Goal: Task Accomplishment & Management: Manage account settings

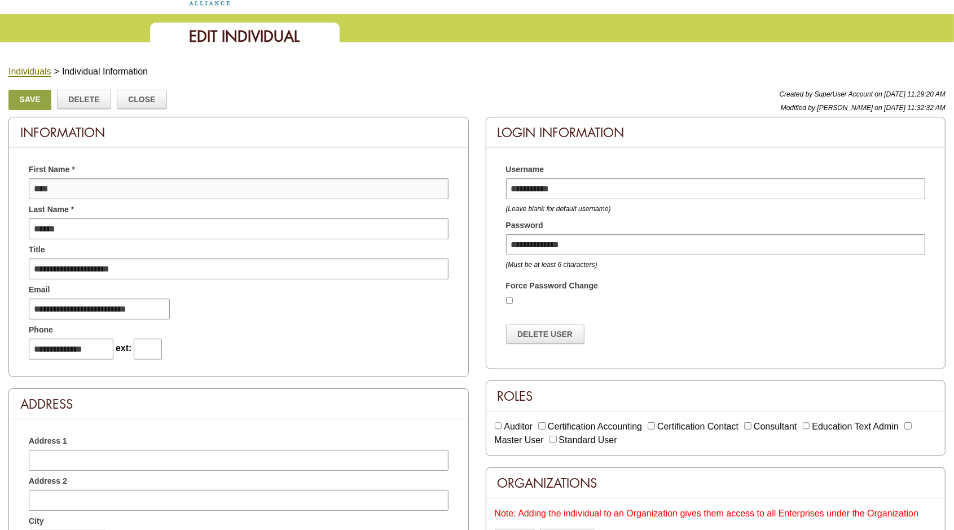
scroll to position [71, 0]
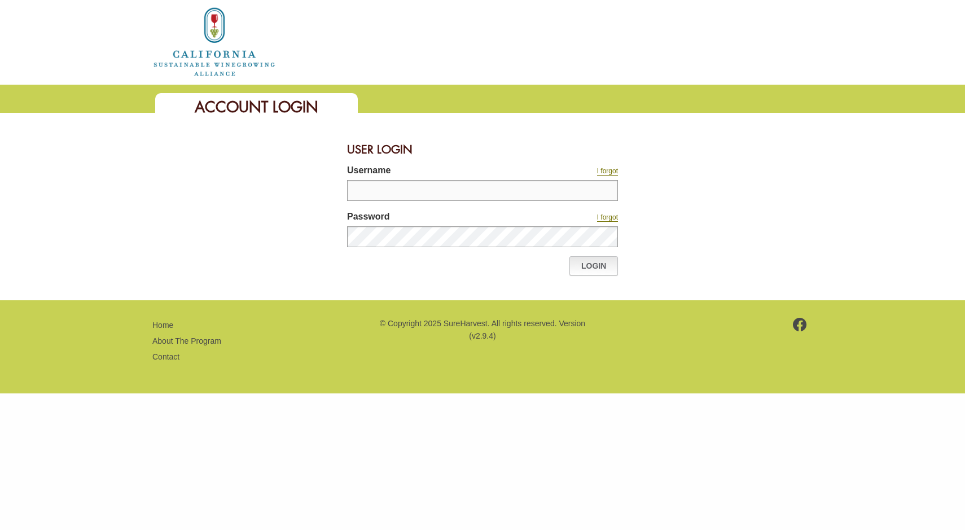
type input "*******"
click at [589, 269] on link "Login" at bounding box center [593, 265] width 49 height 19
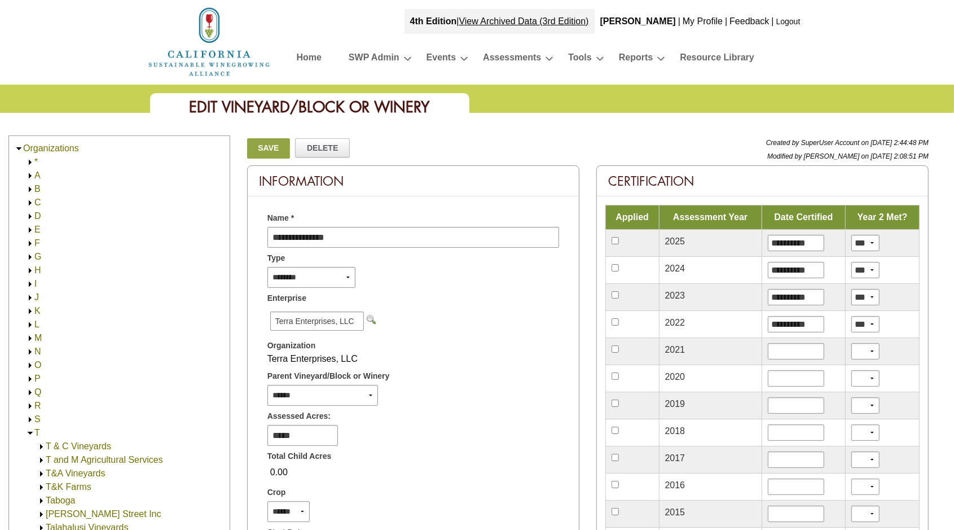
click at [30, 406] on img at bounding box center [30, 406] width 8 height 8
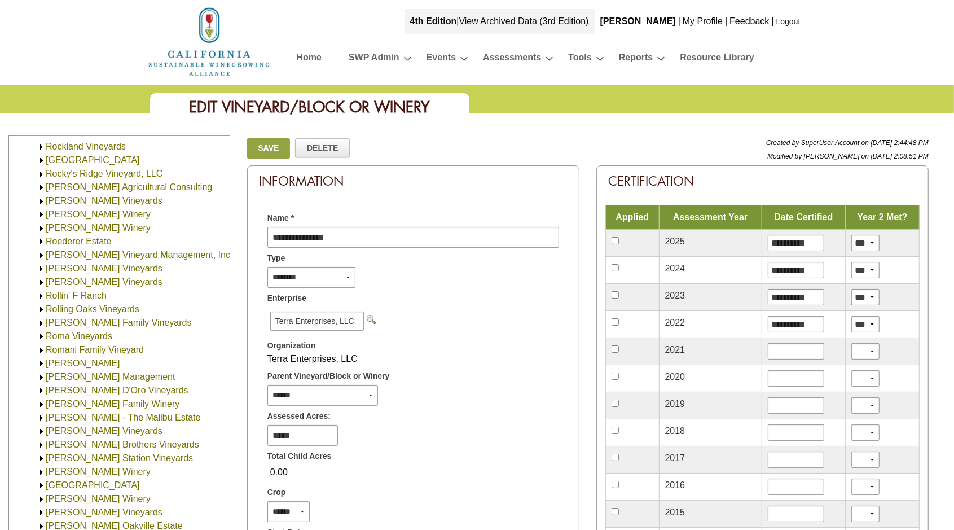
scroll to position [1834, 0]
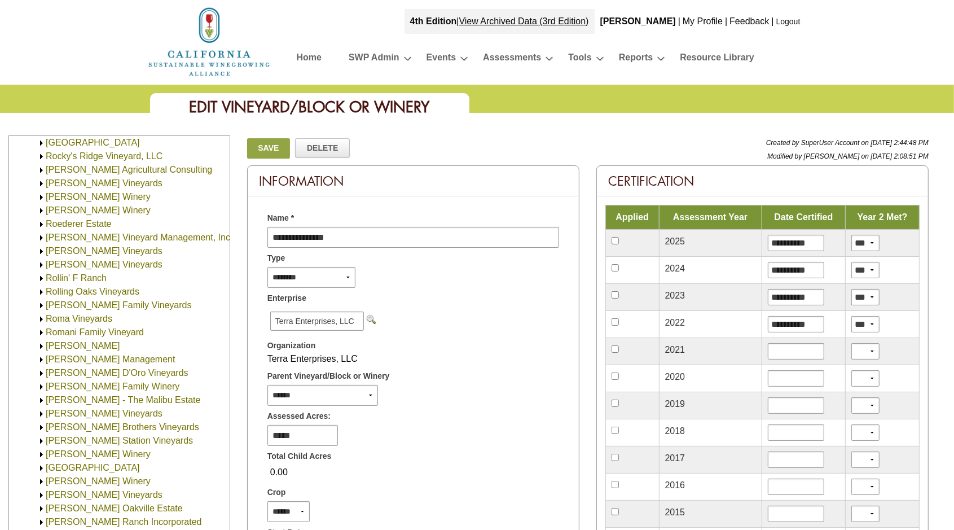
click at [41, 237] on img at bounding box center [41, 238] width 8 height 8
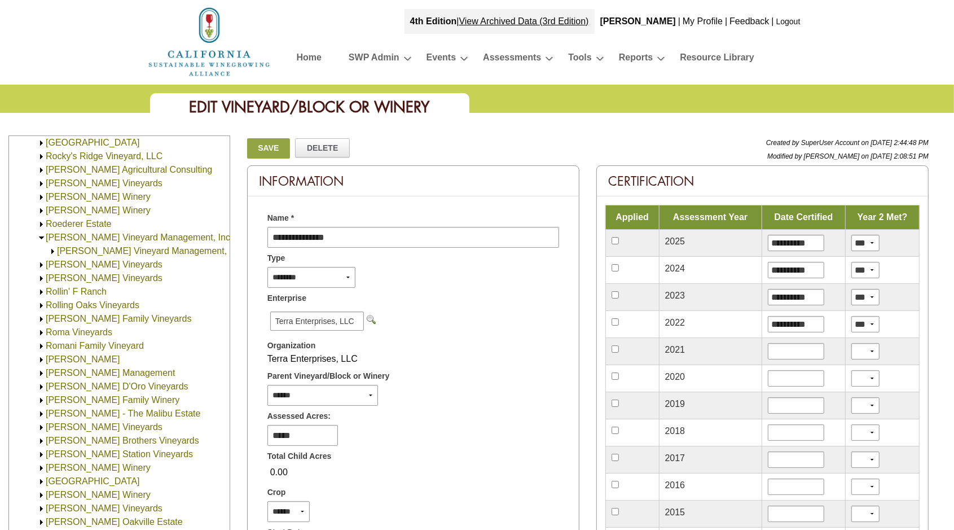
click at [53, 251] on img at bounding box center [53, 251] width 8 height 8
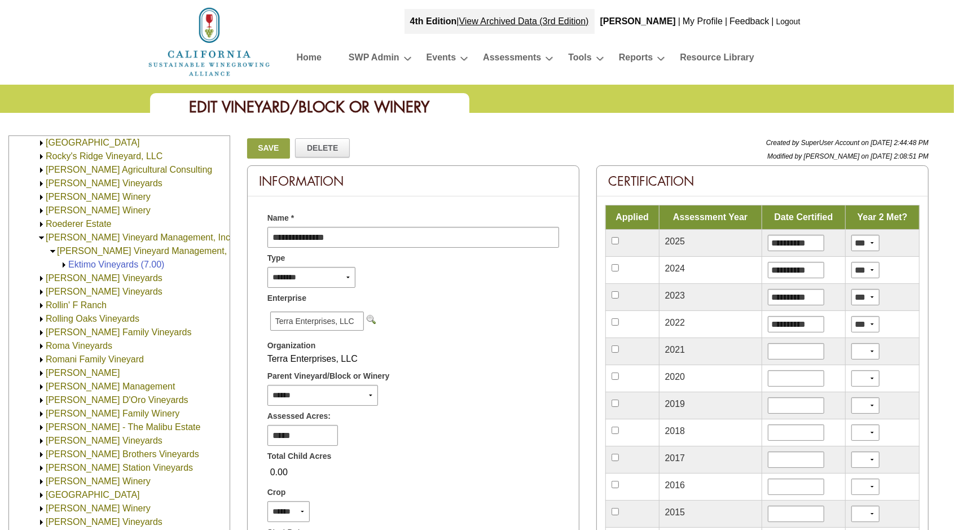
click at [63, 265] on img at bounding box center [64, 265] width 8 height 8
click at [38, 277] on img at bounding box center [41, 278] width 8 height 8
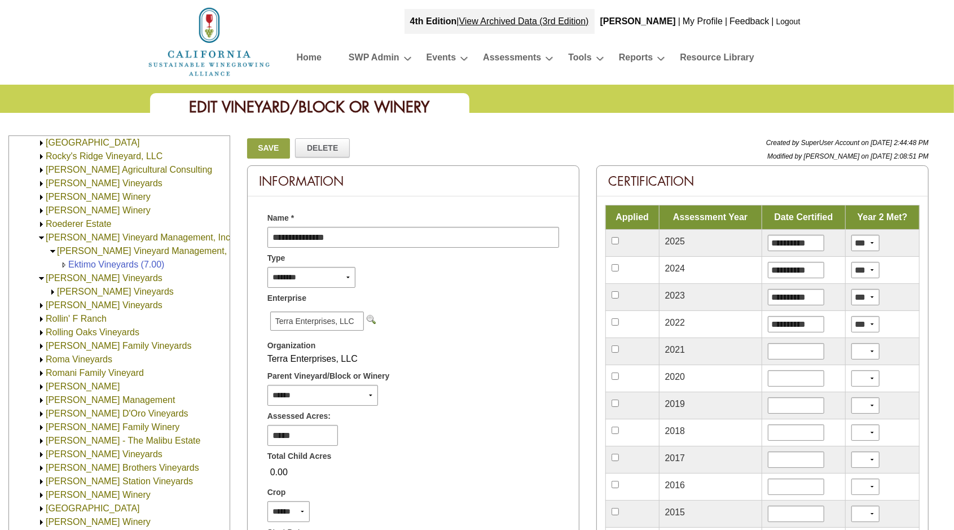
click at [51, 291] on img at bounding box center [53, 292] width 8 height 8
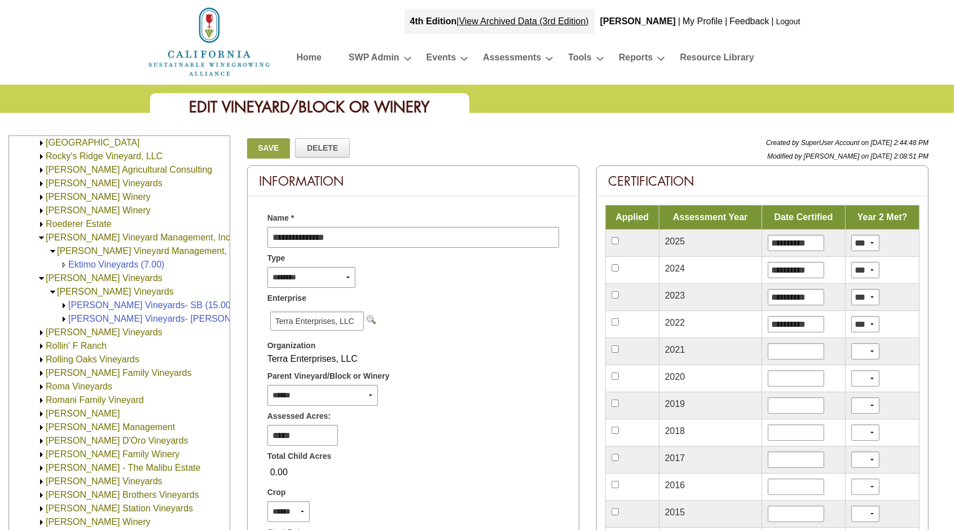
scroll to position [71, 0]
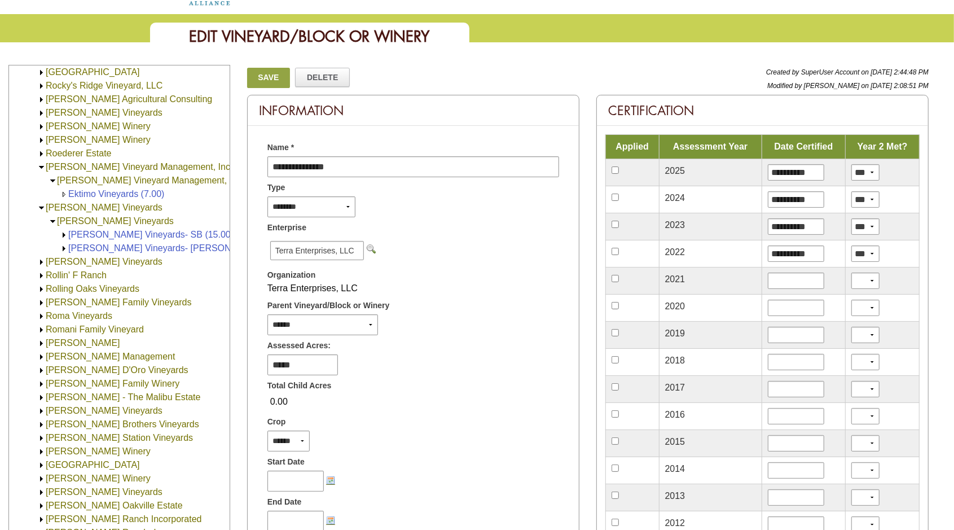
click at [121, 463] on link "[GEOGRAPHIC_DATA]" at bounding box center [93, 465] width 94 height 10
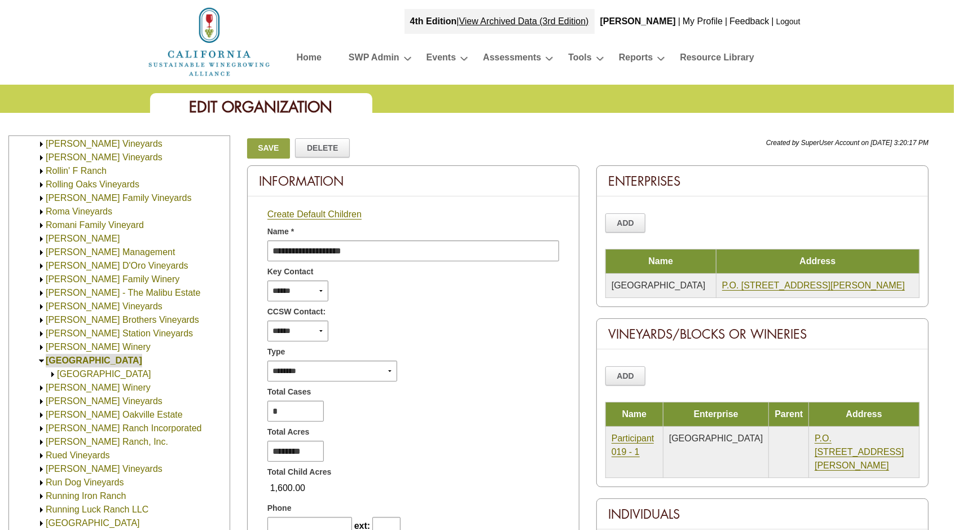
scroll to position [1871, 0]
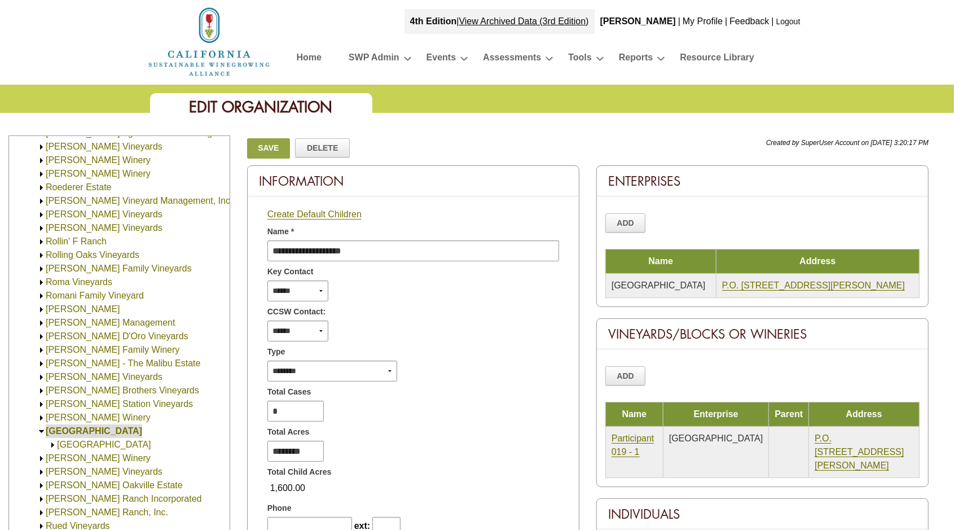
click at [40, 199] on img at bounding box center [41, 201] width 8 height 8
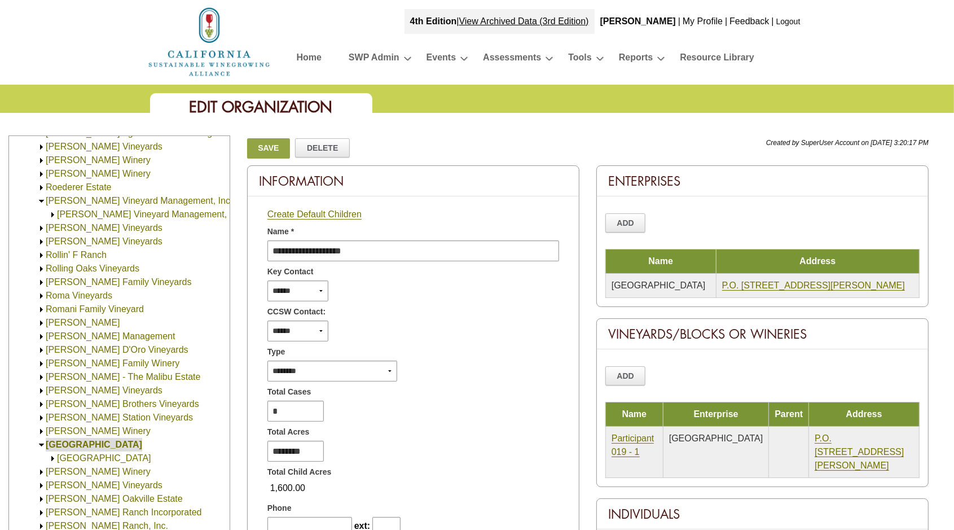
click at [52, 213] on img at bounding box center [53, 215] width 8 height 8
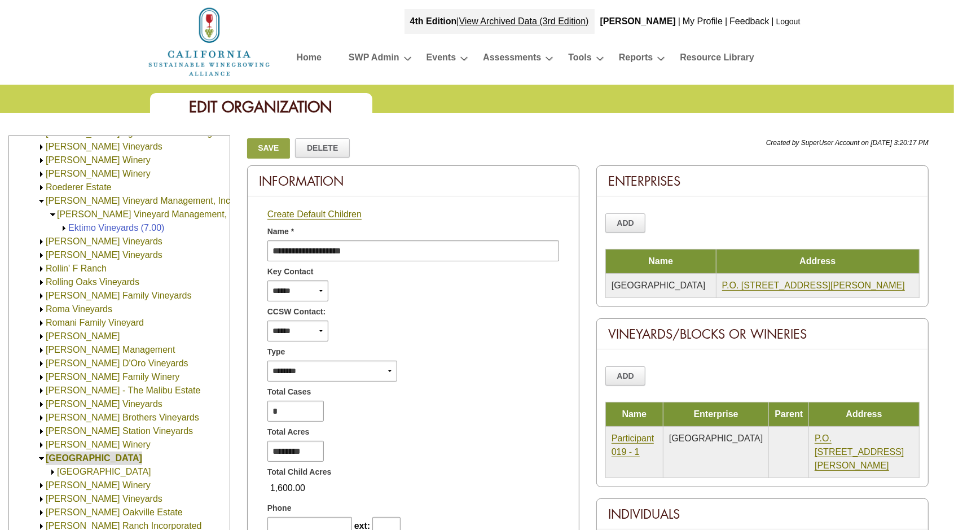
click at [38, 243] on img at bounding box center [41, 242] width 8 height 8
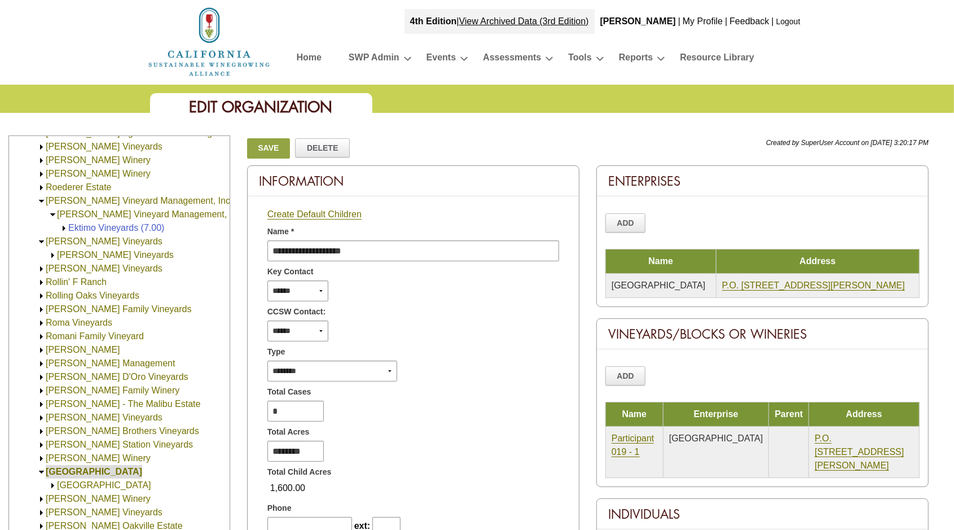
click at [52, 254] on img at bounding box center [53, 255] width 8 height 8
